Goal: Task Accomplishment & Management: Use online tool/utility

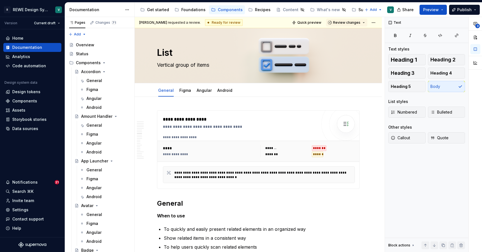
scroll to position [2186, 0]
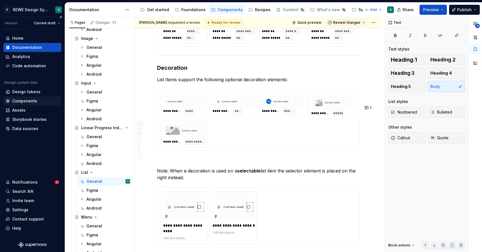
click at [25, 101] on div "Components" at bounding box center [24, 101] width 25 height 6
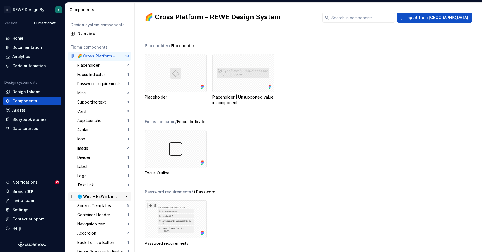
click at [100, 195] on div "🌐 Web – REWE Design System" at bounding box center [98, 196] width 42 height 6
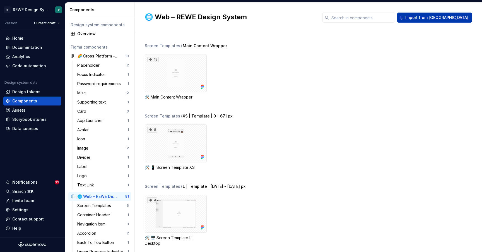
click at [449, 19] on span "Import from [GEOGRAPHIC_DATA]" at bounding box center [436, 18] width 63 height 6
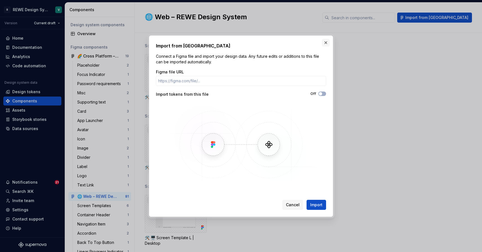
click at [325, 42] on button "button" at bounding box center [326, 43] width 8 height 8
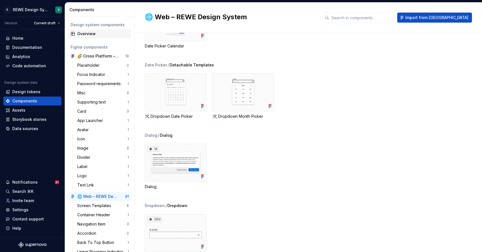
click at [96, 32] on div "Overview" at bounding box center [103, 34] width 52 height 6
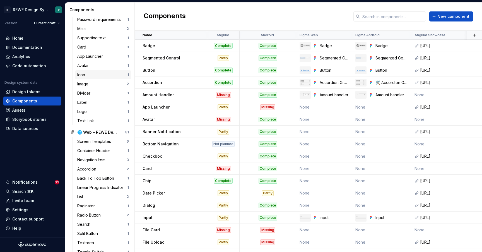
scroll to position [73, 0]
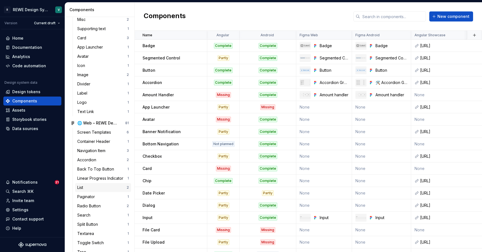
click at [88, 186] on div "List" at bounding box center [101, 188] width 49 height 6
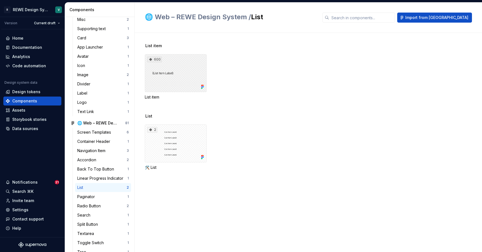
click at [172, 78] on div "600" at bounding box center [176, 73] width 62 height 38
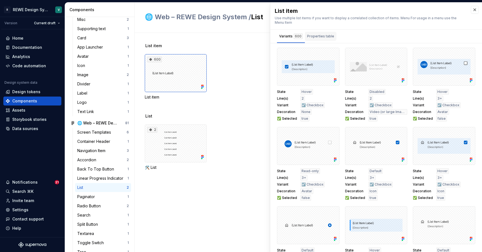
click at [328, 31] on button "Properties table" at bounding box center [320, 36] width 31 height 13
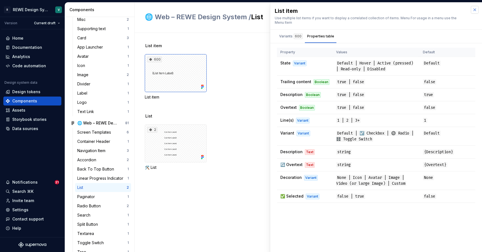
click at [474, 11] on button "button" at bounding box center [475, 10] width 8 height 8
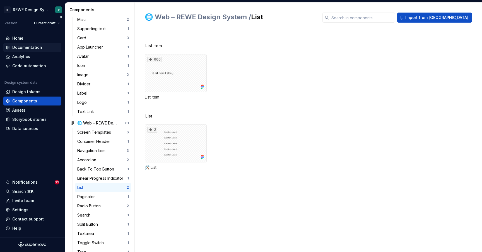
click at [33, 46] on div "Documentation" at bounding box center [27, 48] width 30 height 6
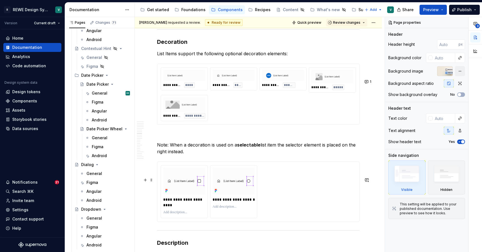
scroll to position [2206, 0]
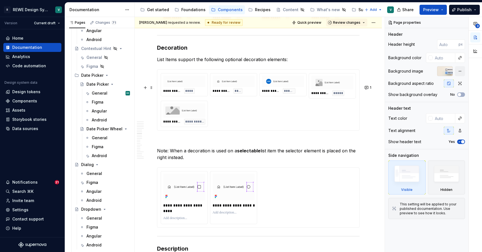
click at [243, 127] on div "**********" at bounding box center [258, 100] width 195 height 54
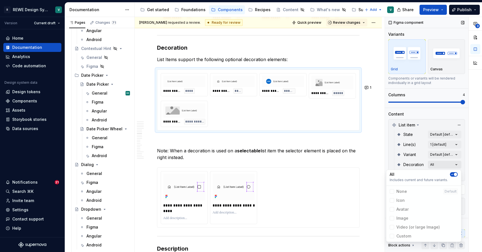
click at [445, 163] on div "**********" at bounding box center [433, 134] width 97 height 235
click at [454, 173] on span "button" at bounding box center [455, 174] width 3 height 3
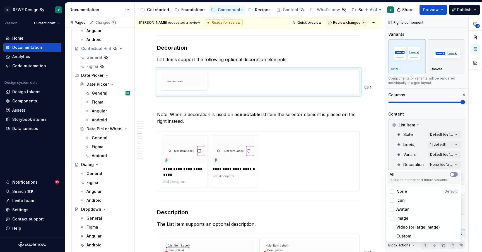
click at [455, 175] on button "button" at bounding box center [454, 174] width 8 height 4
type textarea "*"
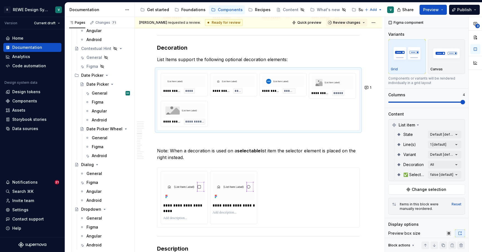
click at [355, 137] on html "R REWE Design System V Version Current draft Home Documentation Analytics Code …" at bounding box center [241, 126] width 482 height 252
click at [353, 87] on div "**********" at bounding box center [258, 100] width 202 height 60
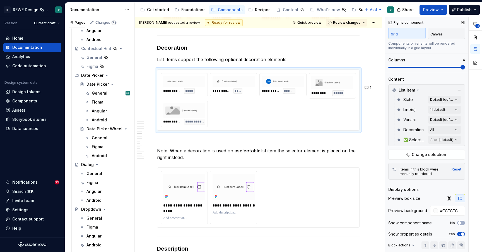
scroll to position [50, 0]
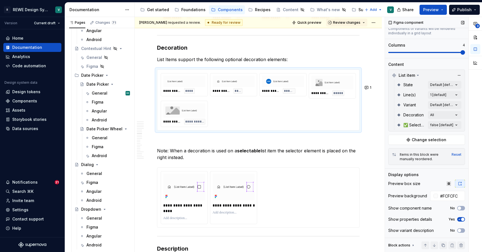
click at [455, 156] on div "Reset" at bounding box center [456, 154] width 10 height 4
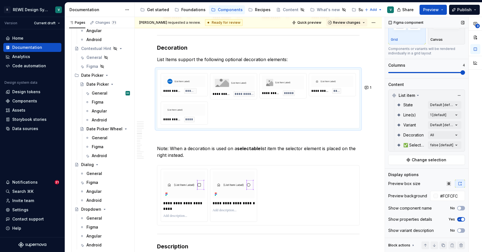
scroll to position [30, 0]
click at [445, 161] on button "Change selection" at bounding box center [426, 160] width 77 height 10
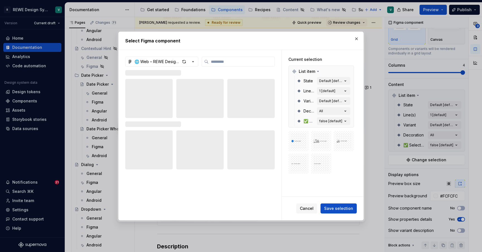
type textarea "*"
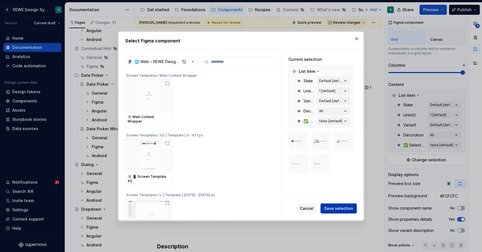
click at [342, 204] on button "Save selection" at bounding box center [338, 208] width 36 height 10
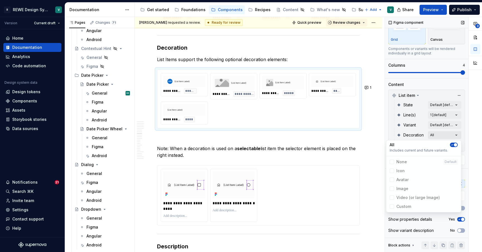
click at [440, 134] on div "**********" at bounding box center [433, 134] width 97 height 235
click at [453, 143] on icon "button" at bounding box center [452, 144] width 4 height 3
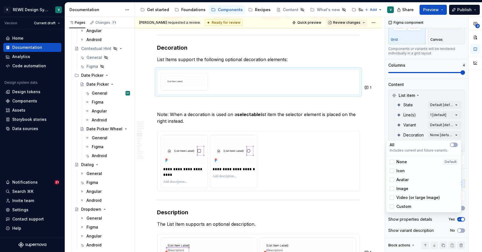
click at [393, 207] on div at bounding box center [391, 206] width 4 height 4
click at [392, 206] on icon at bounding box center [392, 206] width 0 height 0
click at [393, 207] on div at bounding box center [391, 206] width 4 height 4
click at [392, 206] on icon at bounding box center [392, 206] width 0 height 0
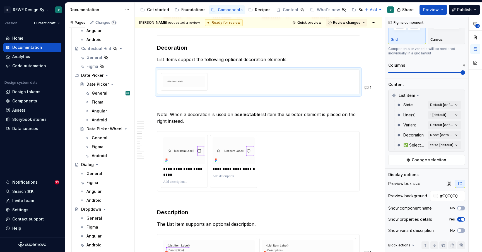
click at [352, 109] on html "R REWE Design System V Version Current draft Home Documentation Analytics Code …" at bounding box center [241, 126] width 482 height 252
click at [322, 86] on div at bounding box center [258, 82] width 202 height 24
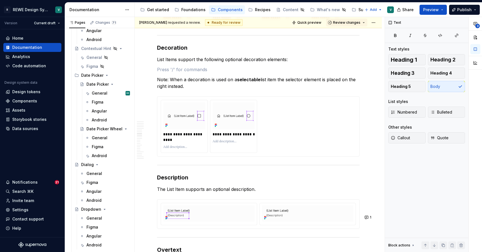
scroll to position [0, 0]
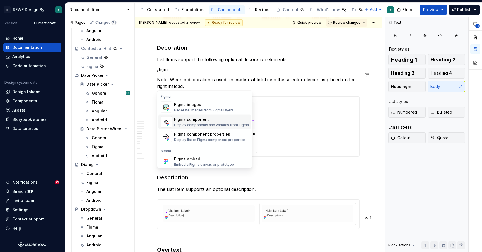
click at [193, 121] on div "Figma component" at bounding box center [211, 120] width 75 height 6
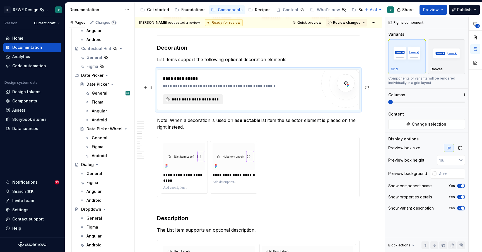
click at [202, 102] on span "**********" at bounding box center [195, 99] width 48 height 6
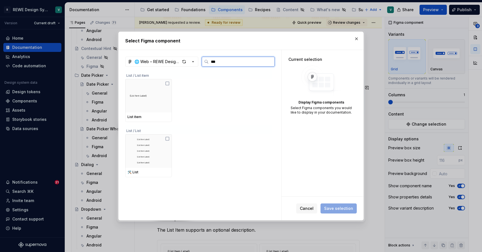
type input "****"
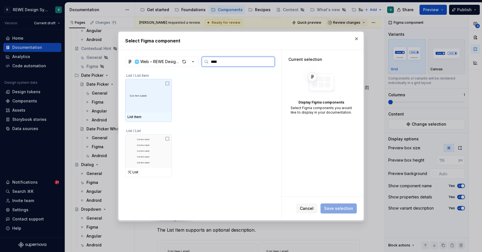
click at [154, 98] on img at bounding box center [148, 96] width 42 height 16
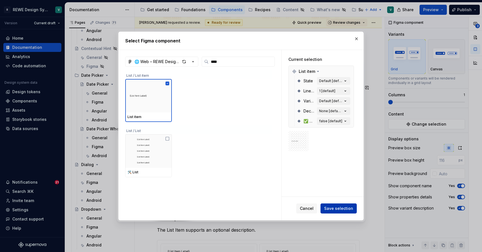
click at [330, 207] on span "Save selection" at bounding box center [338, 208] width 29 height 6
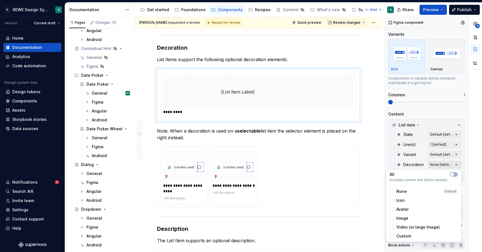
click at [438, 162] on div "**********" at bounding box center [433, 134] width 97 height 235
click at [393, 191] on div at bounding box center [391, 191] width 4 height 4
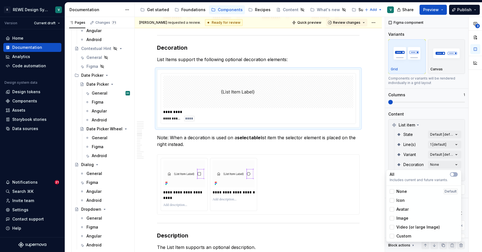
click at [393, 203] on div "Icon" at bounding box center [396, 200] width 15 height 6
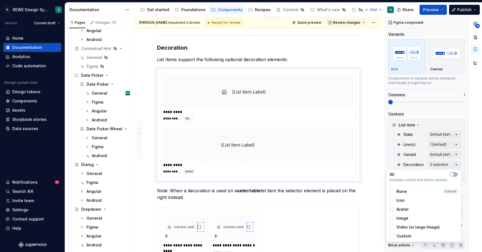
click at [392, 208] on div at bounding box center [391, 209] width 4 height 4
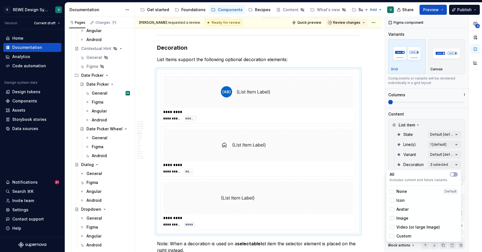
click at [392, 220] on div at bounding box center [391, 218] width 4 height 4
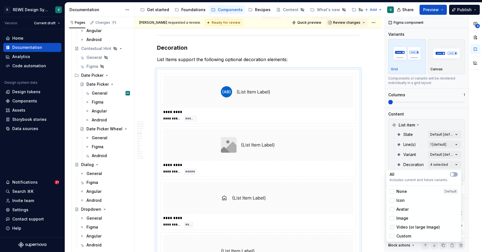
click at [392, 226] on div at bounding box center [391, 227] width 4 height 4
click at [392, 235] on div at bounding box center [391, 236] width 4 height 4
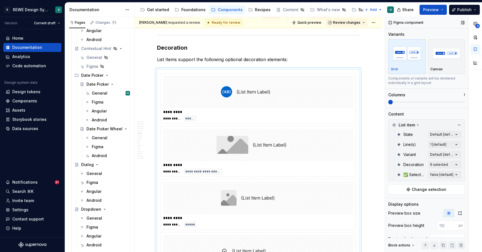
drag, startPoint x: 407, startPoint y: 102, endPoint x: 449, endPoint y: 106, distance: 42.2
click at [449, 106] on div "**********" at bounding box center [433, 134] width 97 height 235
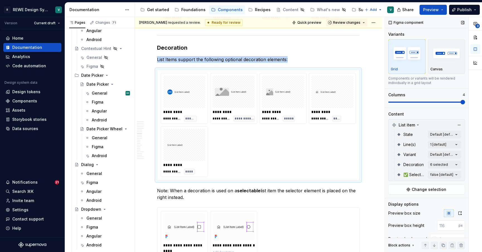
click at [455, 102] on span at bounding box center [426, 101] width 77 height 1
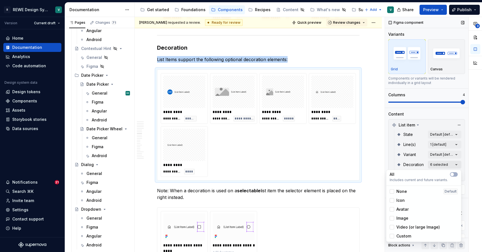
click at [440, 163] on div "**********" at bounding box center [433, 134] width 97 height 235
click at [392, 236] on icon at bounding box center [392, 236] width 0 height 0
click at [392, 236] on div at bounding box center [391, 236] width 4 height 4
click at [392, 236] on icon at bounding box center [392, 236] width 0 height 0
click at [392, 236] on div at bounding box center [391, 236] width 4 height 4
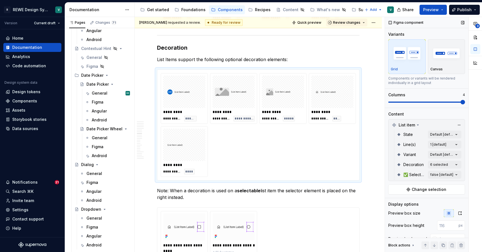
click at [462, 161] on div "**********" at bounding box center [433, 134] width 97 height 235
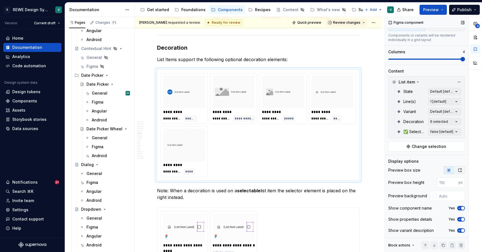
click at [459, 169] on icon "button" at bounding box center [459, 170] width 4 height 4
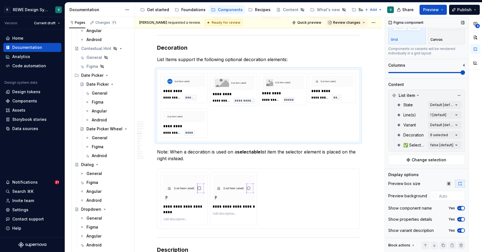
scroll to position [30, 0]
click at [442, 195] on input "text" at bounding box center [451, 196] width 28 height 10
type textarea "*"
type input "#FCFCFC"
click at [461, 207] on span "button" at bounding box center [462, 207] width 3 height 3
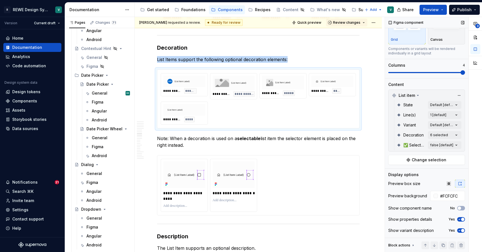
click at [460, 229] on icon "button" at bounding box center [459, 230] width 4 height 3
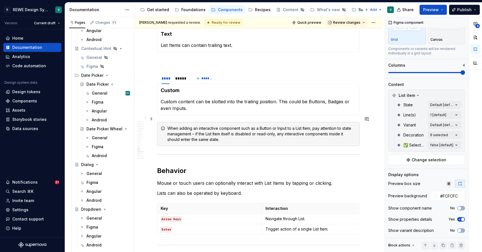
scroll to position [2903, 0]
click at [181, 81] on div "*****" at bounding box center [180, 78] width 11 height 6
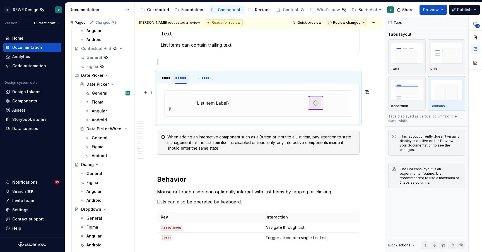
scroll to position [0, 0]
click at [167, 81] on div "****" at bounding box center [165, 78] width 8 height 6
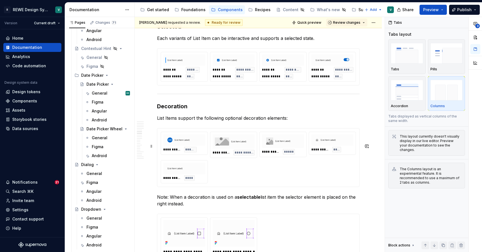
scroll to position [2147, 0]
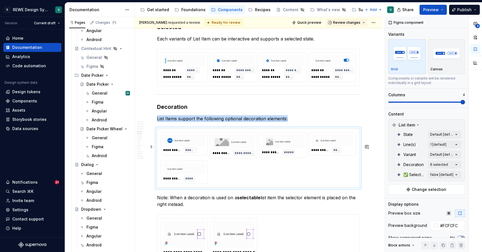
click at [321, 184] on div "**********" at bounding box center [258, 158] width 195 height 52
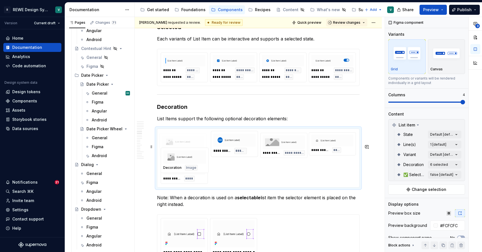
drag, startPoint x: 270, startPoint y: 156, endPoint x: 179, endPoint y: 152, distance: 90.7
click at [179, 152] on body "R REWE Design System V Version Current draft Home Documentation Analytics Code …" at bounding box center [241, 126] width 482 height 252
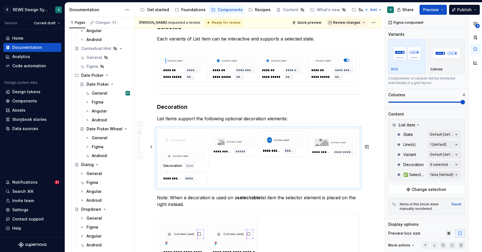
drag, startPoint x: 321, startPoint y: 157, endPoint x: 172, endPoint y: 156, distance: 148.6
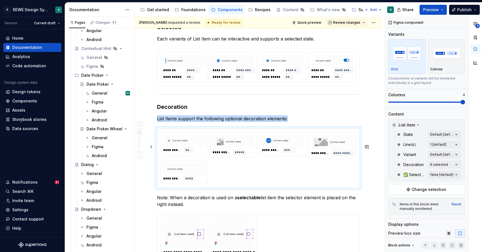
click at [328, 147] on img at bounding box center [332, 142] width 38 height 10
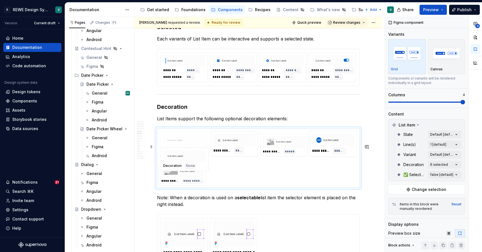
drag, startPoint x: 184, startPoint y: 192, endPoint x: 178, endPoint y: 163, distance: 29.0
click at [178, 163] on body "R REWE Design System V Version Current draft Home Documentation Analytics Code …" at bounding box center [241, 126] width 482 height 252
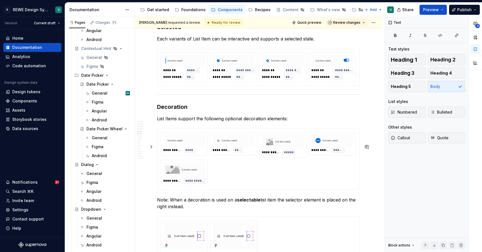
click at [234, 186] on div "**********" at bounding box center [258, 159] width 195 height 54
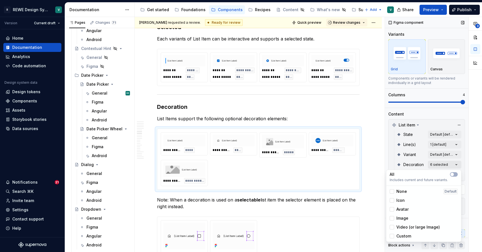
click at [445, 165] on div "**********" at bounding box center [433, 134] width 97 height 235
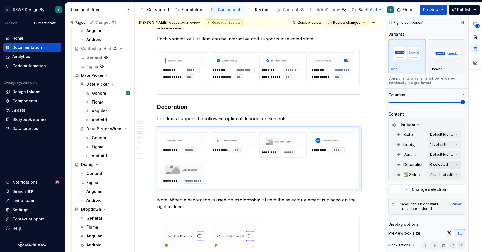
click at [445, 165] on div "**********" at bounding box center [433, 134] width 97 height 235
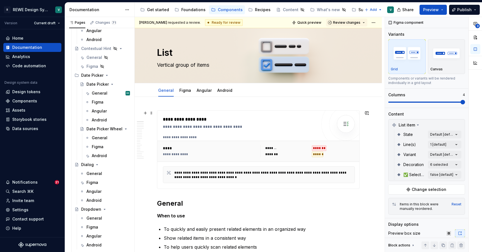
scroll to position [0, 0]
click at [440, 10] on button "Preview" at bounding box center [432, 10] width 27 height 10
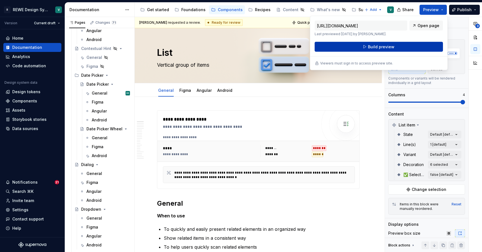
click at [413, 45] on button "Build preview" at bounding box center [378, 47] width 128 height 10
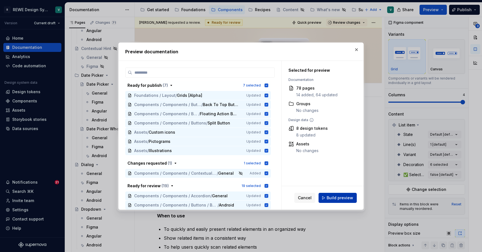
click at [337, 198] on span "Build preview" at bounding box center [339, 198] width 26 height 6
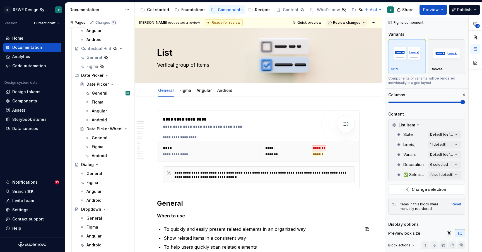
type textarea "*"
